Goal: Task Accomplishment & Management: Use online tool/utility

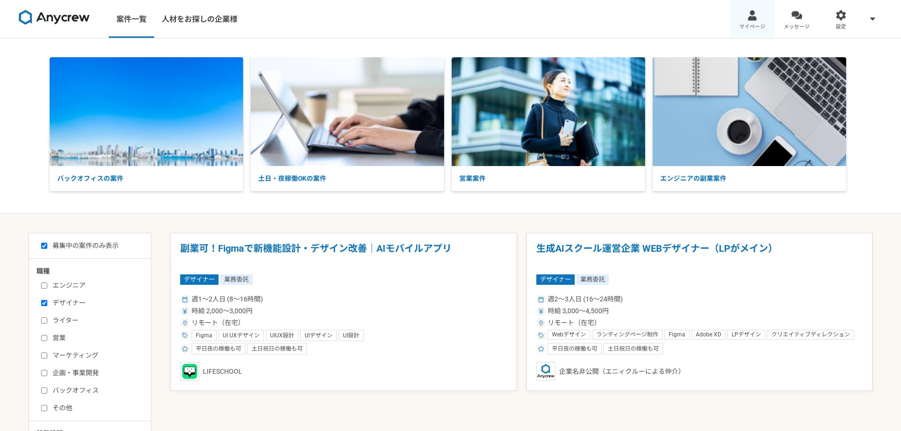
click at [754, 17] on div at bounding box center [752, 15] width 11 height 11
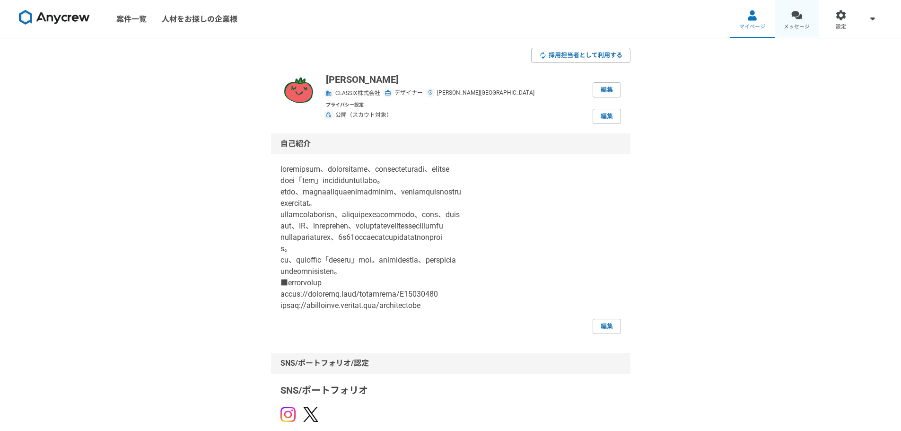
click at [802, 20] on div at bounding box center [797, 15] width 11 height 11
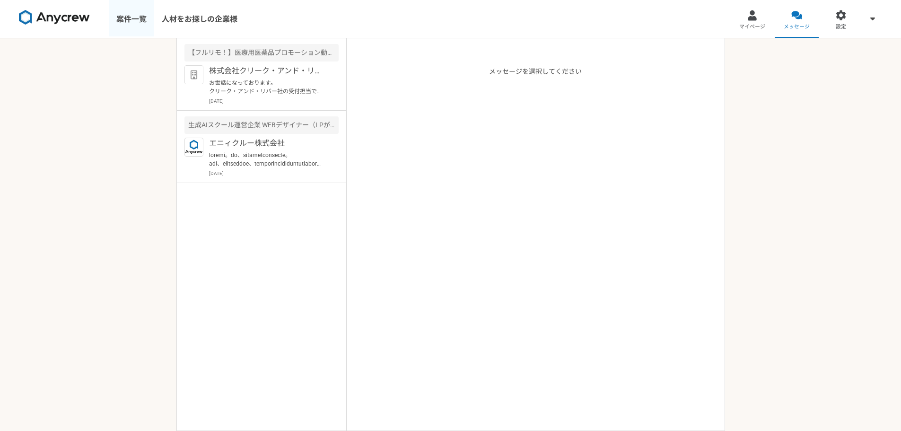
click at [141, 24] on link "案件一覧" at bounding box center [131, 19] width 45 height 38
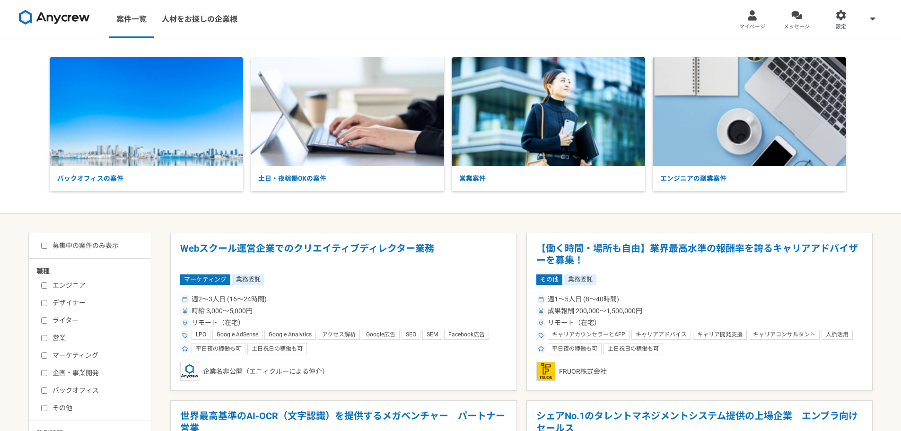
click at [46, 247] on input "募集中の案件のみ表示" at bounding box center [44, 246] width 6 height 6
checkbox input "true"
click at [41, 304] on input "デザイナー" at bounding box center [44, 303] width 6 height 6
checkbox input "true"
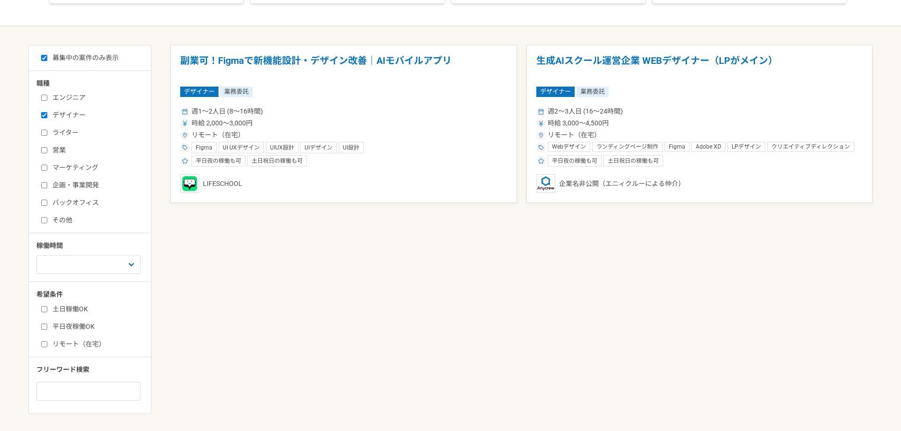
scroll to position [189, 0]
click at [83, 260] on select "週1人日（8時間）以下 週2人日（16時間）以下 週3人日（24時間）以下 週4人日（32時間）以下 週5人日（40時間）以下" at bounding box center [88, 263] width 104 height 19
click at [238, 274] on div "副業可！Figmaで新機能設計・デザイン改善｜AIモバイルアプリ デザイナー 業務委託 週1〜2人日 (8〜16時間) 時給 2,000〜3,000円 リモー…" at bounding box center [521, 238] width 703 height 388
click at [48, 346] on label "リモート（在宅）" at bounding box center [95, 343] width 109 height 10
click at [47, 346] on input "リモート（在宅）" at bounding box center [44, 343] width 6 height 6
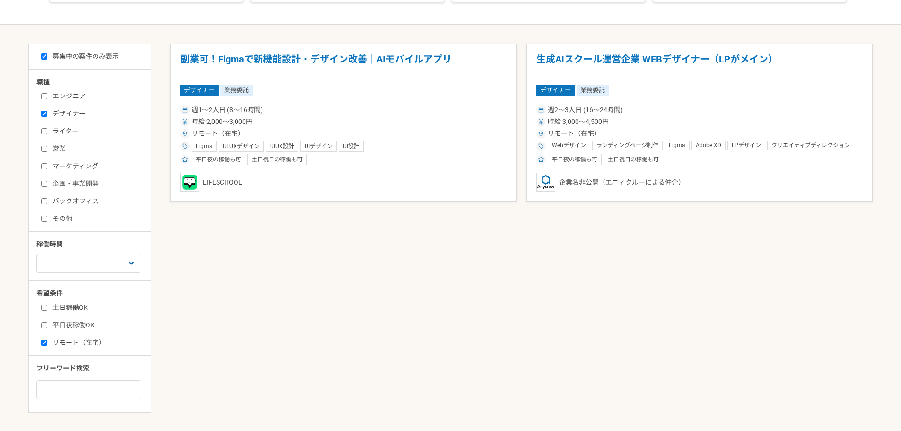
checkbox input "true"
click at [62, 389] on input at bounding box center [88, 389] width 104 height 19
type input "Adobe"
click at [423, 66] on h1 "副業可！Figmaで新機能設計・デザイン改善｜AIモバイルアプリ" at bounding box center [343, 65] width 327 height 24
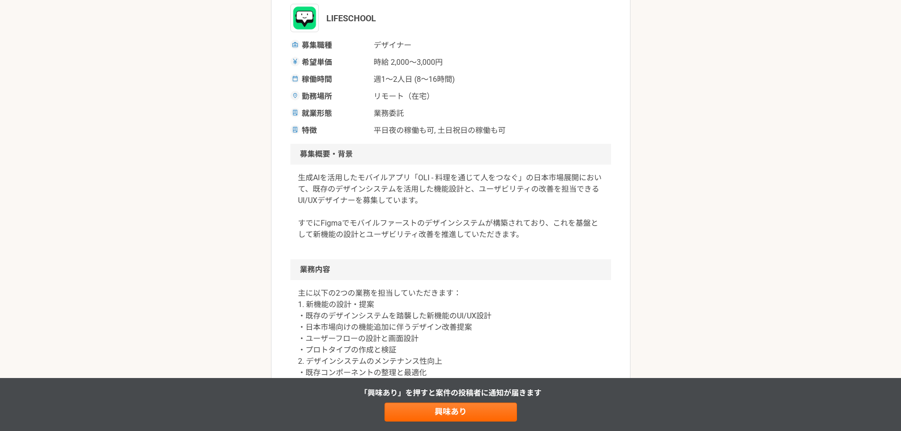
scroll to position [189, 0]
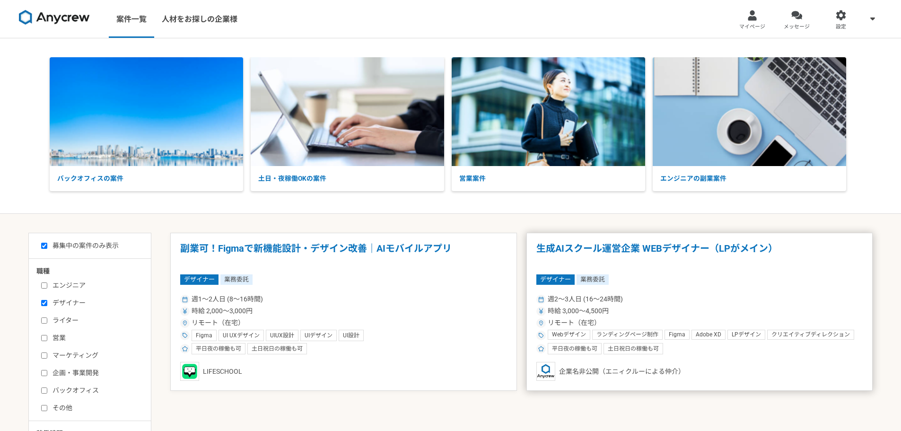
click at [647, 279] on div "デザイナー 業務委託" at bounding box center [700, 279] width 327 height 10
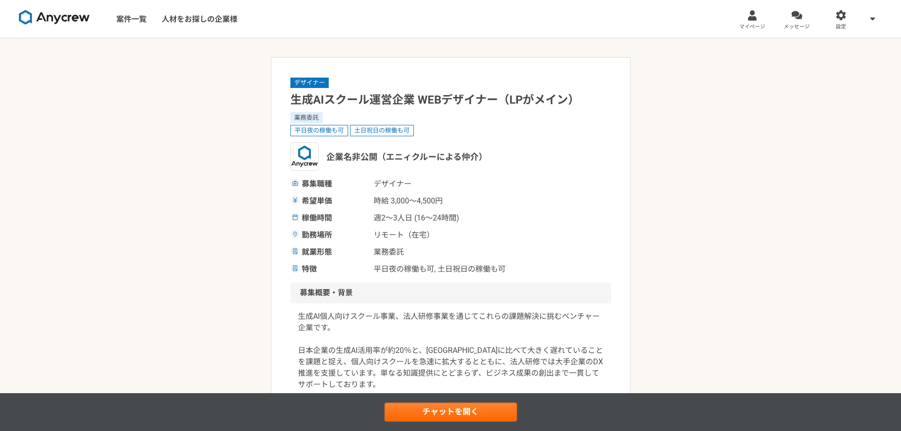
drag, startPoint x: 477, startPoint y: 412, endPoint x: 479, endPoint y: 407, distance: 5.3
click at [477, 411] on link "チャットを開く" at bounding box center [451, 412] width 132 height 19
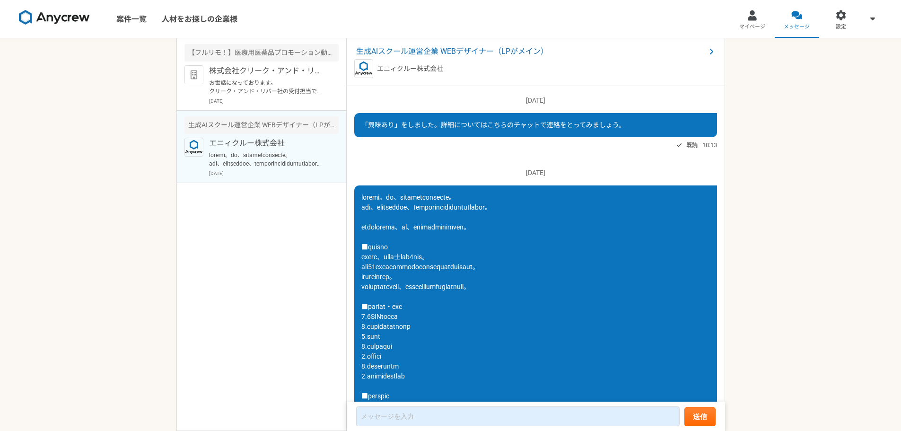
scroll to position [403, 0]
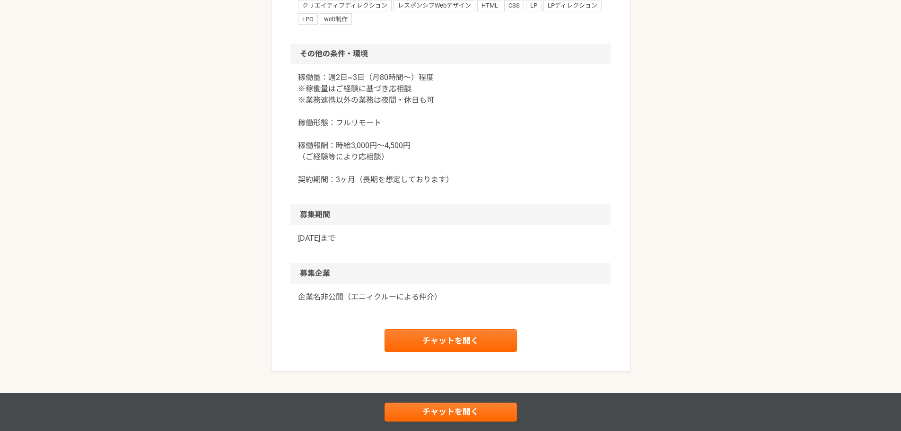
scroll to position [946, 0]
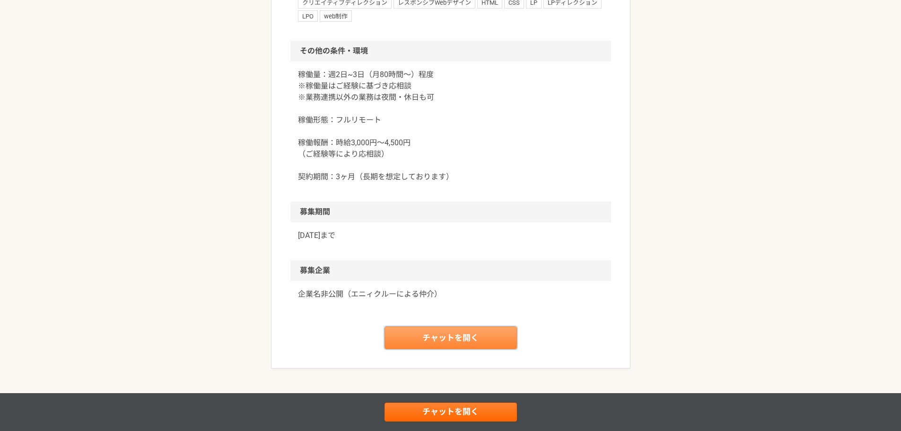
click at [497, 341] on link "チャットを開く" at bounding box center [451, 337] width 132 height 23
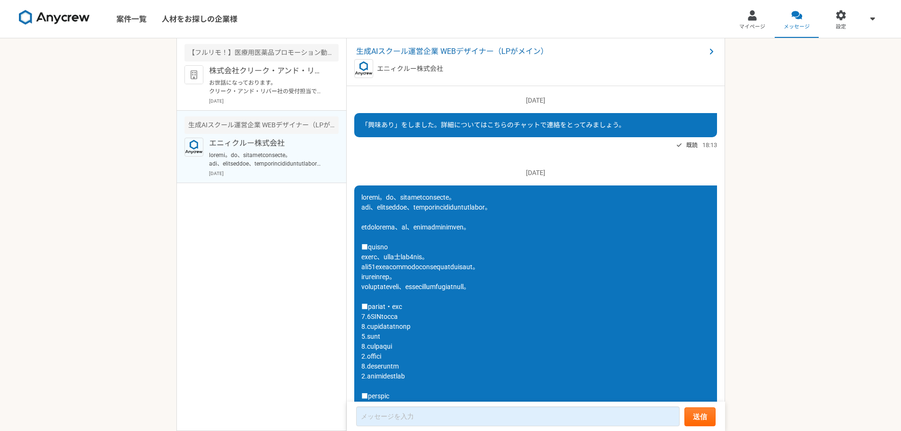
scroll to position [403, 0]
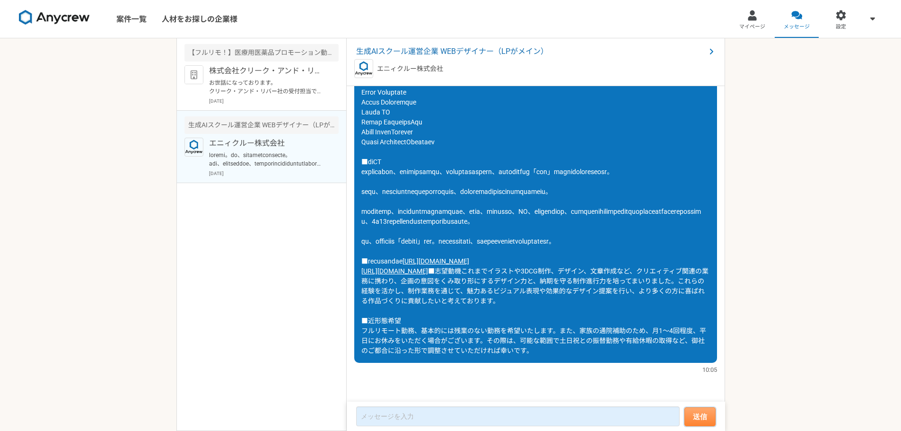
click at [708, 421] on button "送信" at bounding box center [700, 416] width 31 height 19
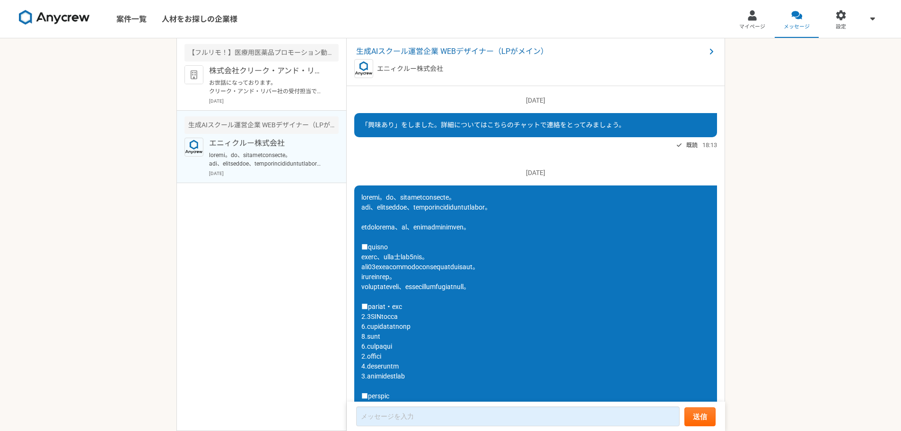
scroll to position [403, 0]
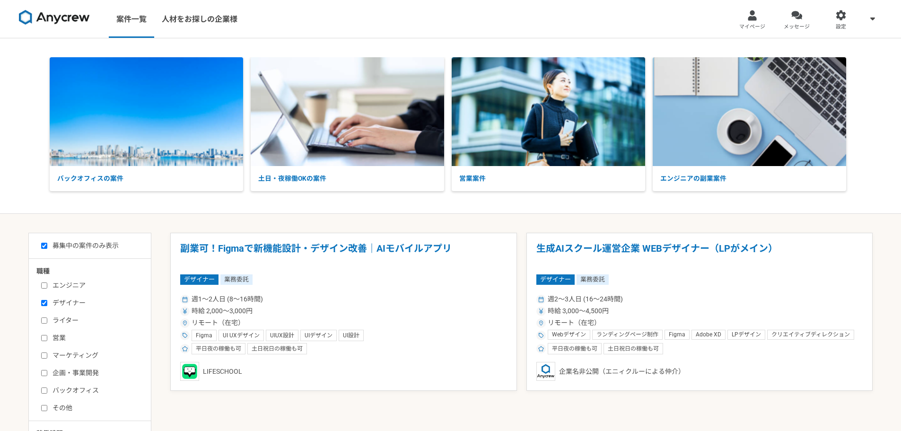
click at [56, 19] on img at bounding box center [54, 17] width 71 height 15
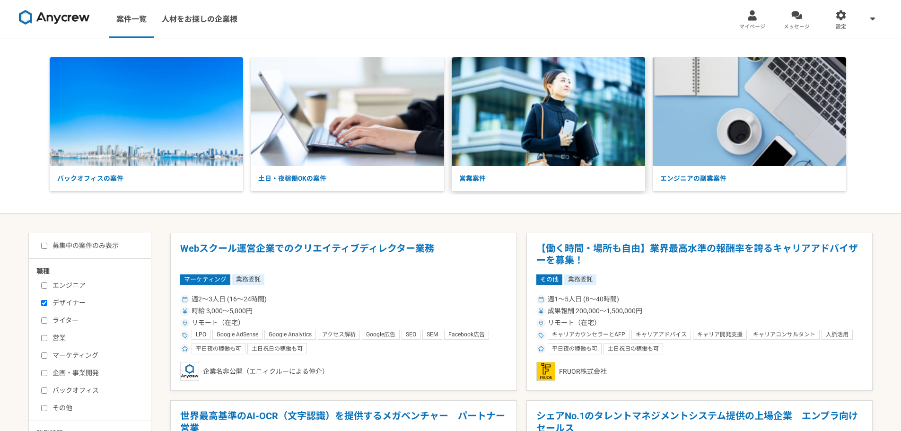
checkbox input "true"
